Goal: Task Accomplishment & Management: Manage account settings

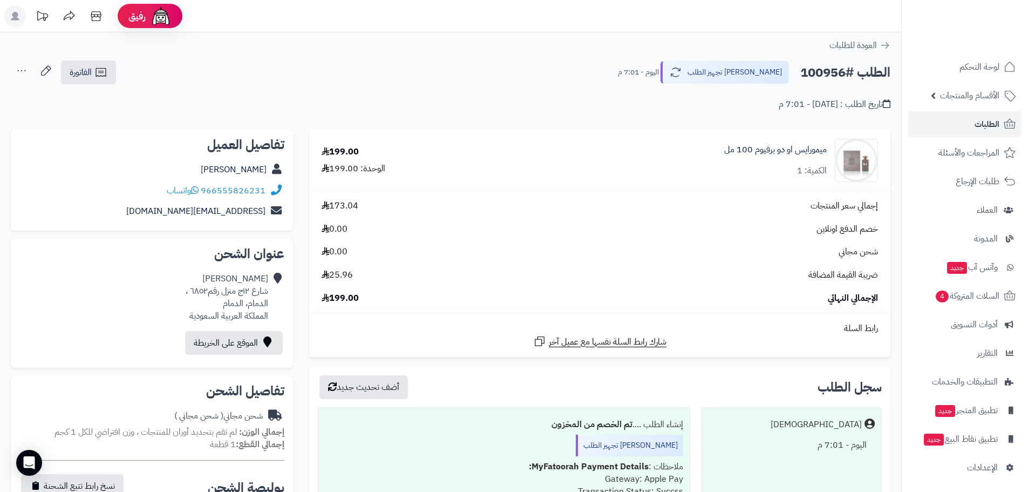
scroll to position [253, 0]
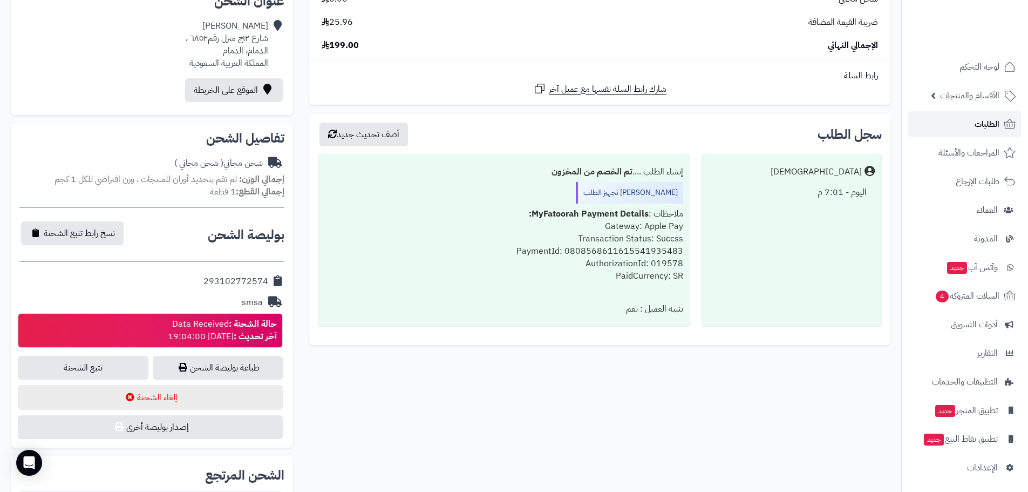
click at [994, 126] on span "الطلبات" at bounding box center [987, 124] width 25 height 15
